Goal: Complete application form

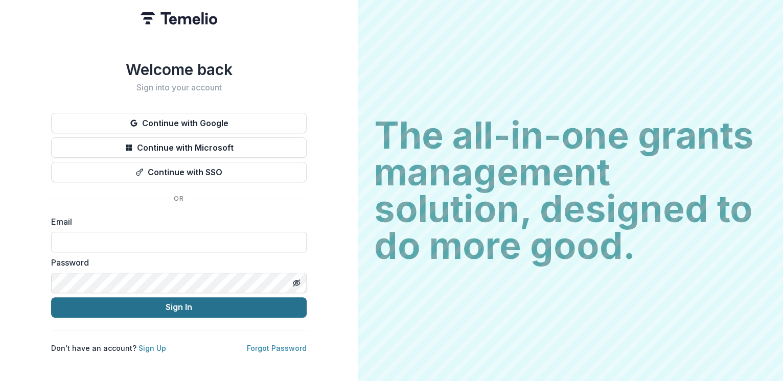
type input "**********"
click at [138, 300] on button "Sign In" at bounding box center [179, 307] width 256 height 20
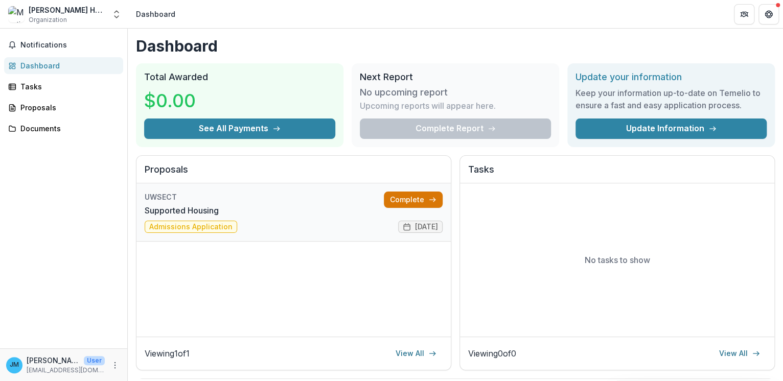
click at [406, 196] on link "Complete" at bounding box center [413, 200] width 59 height 16
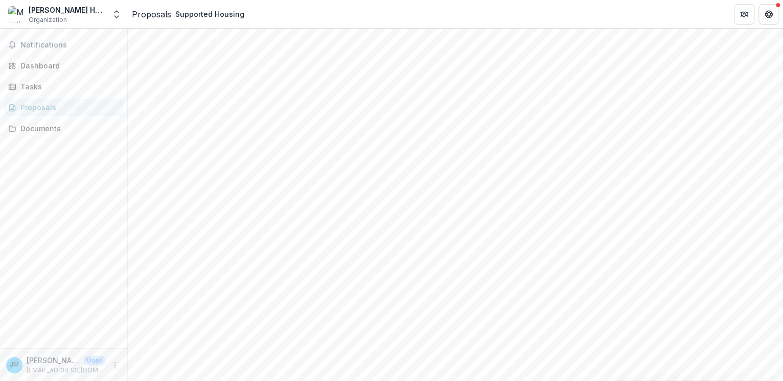
scroll to position [279, 0]
